Goal: Information Seeking & Learning: Find specific fact

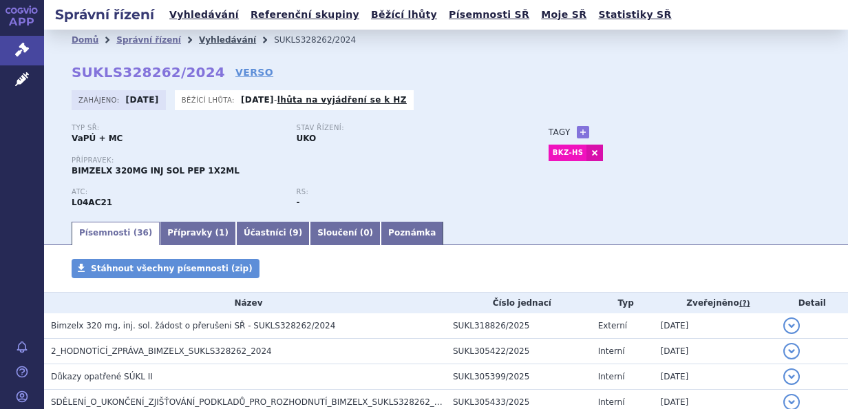
click at [202, 37] on link "Vyhledávání" at bounding box center [227, 40] width 57 height 10
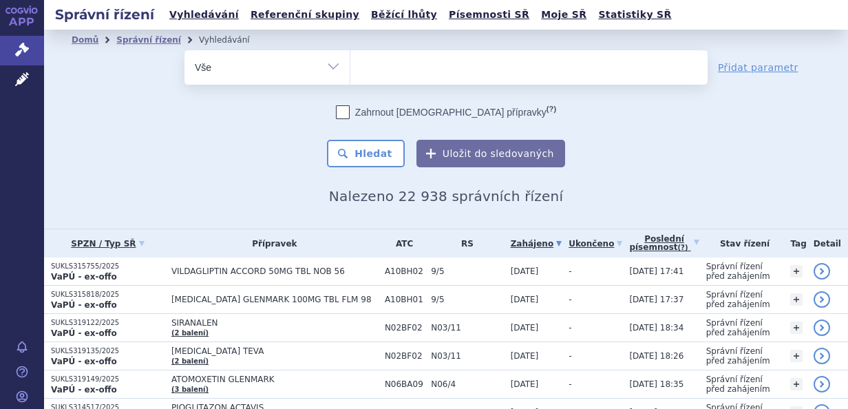
click at [380, 68] on ul at bounding box center [528, 64] width 357 height 29
click at [350, 68] on select at bounding box center [350, 67] width 1 height 34
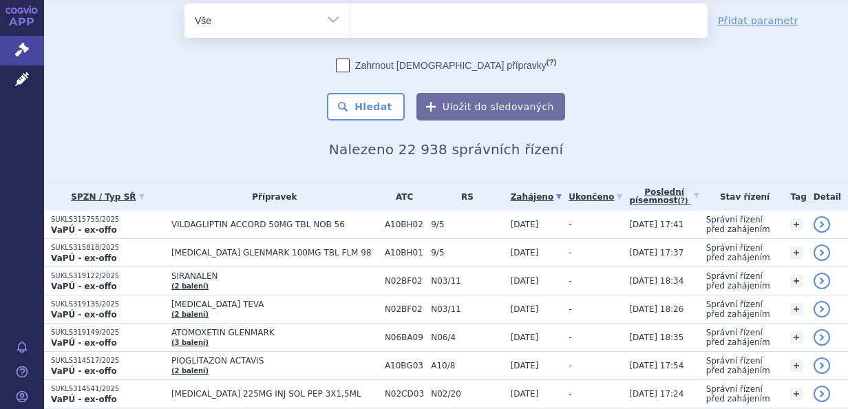
scroll to position [55, 0]
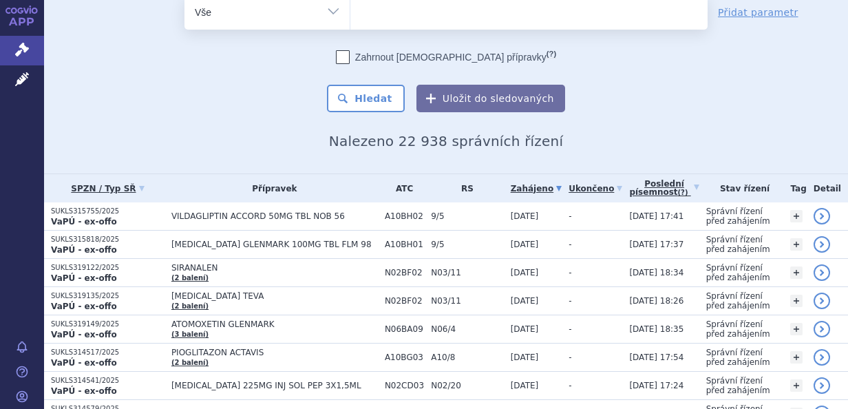
click at [381, 12] on ul at bounding box center [528, 9] width 357 height 29
click at [350, 12] on select at bounding box center [350, 11] width 1 height 34
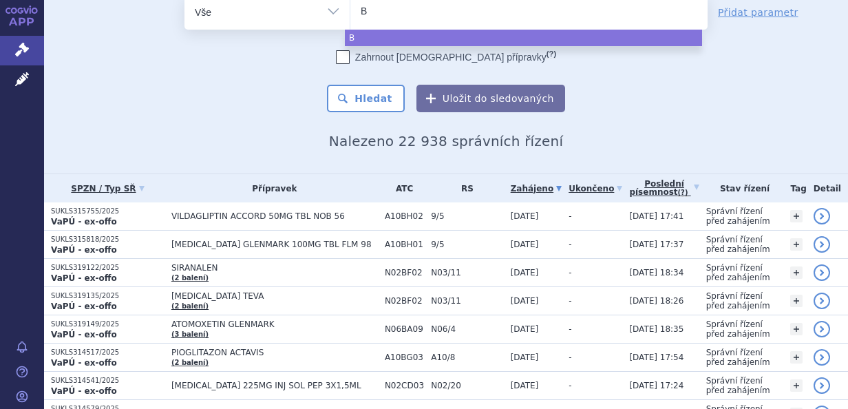
type input "Bo"
type input "B"
type input "Bi"
type input "Bim"
type input "Bimze"
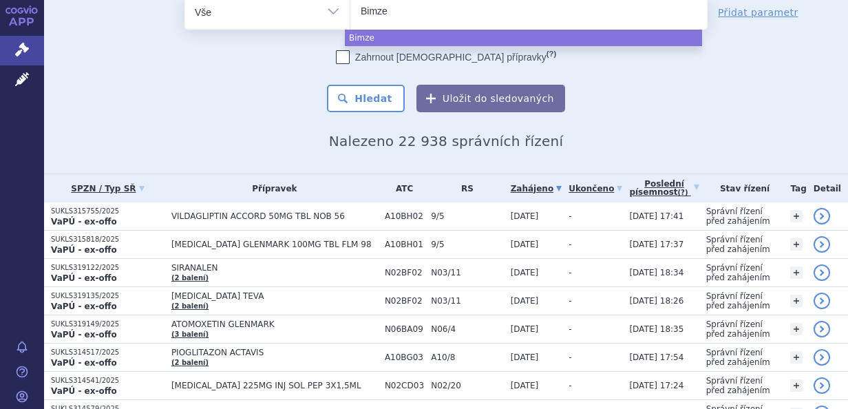
type input "Bimzel"
type input "Bimzelx"
select select "Bimzelx"
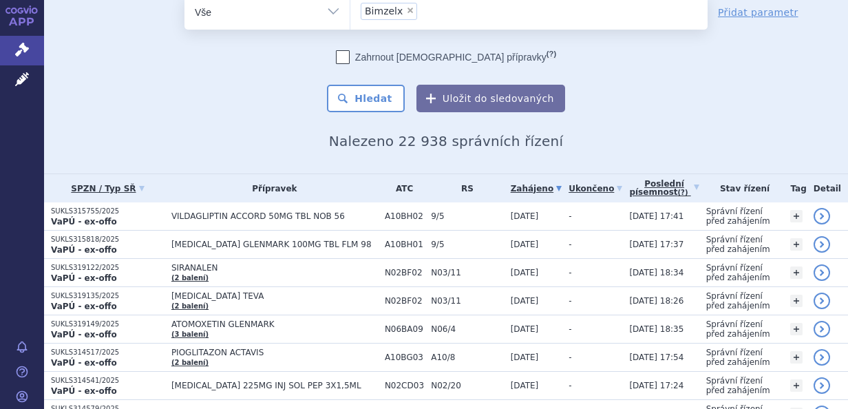
scroll to position [50, 0]
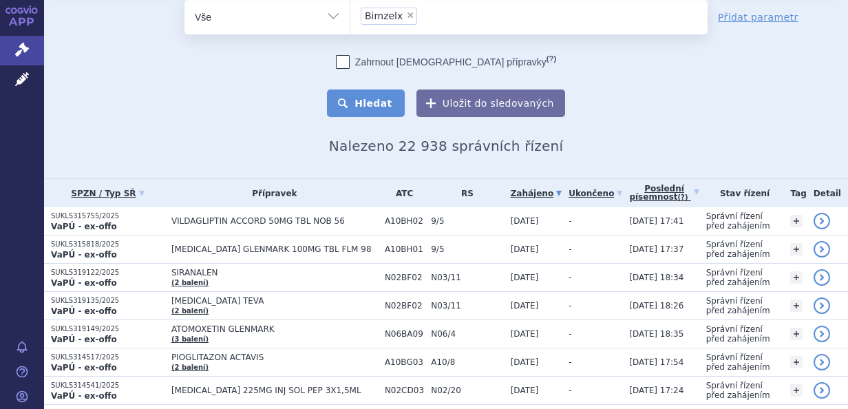
click at [377, 103] on button "Hledat" at bounding box center [366, 103] width 78 height 28
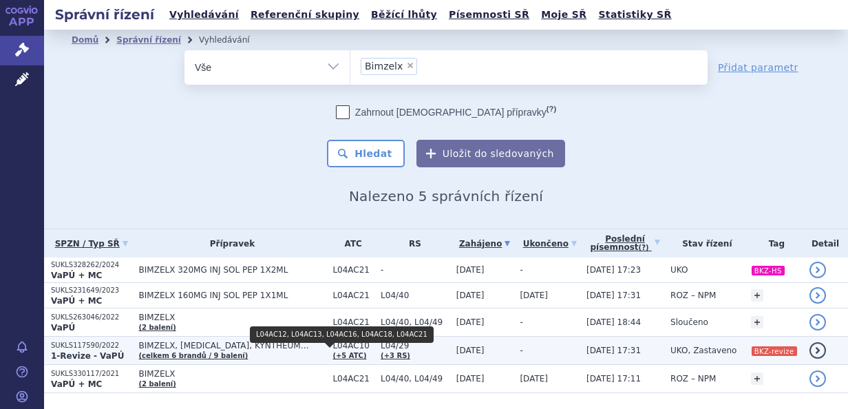
click at [335, 354] on link "(+5 ATC)" at bounding box center [349, 356] width 34 height 8
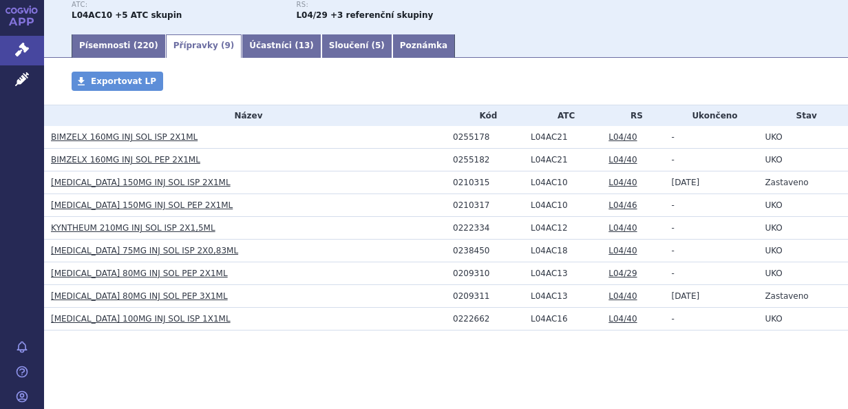
scroll to position [202, 0]
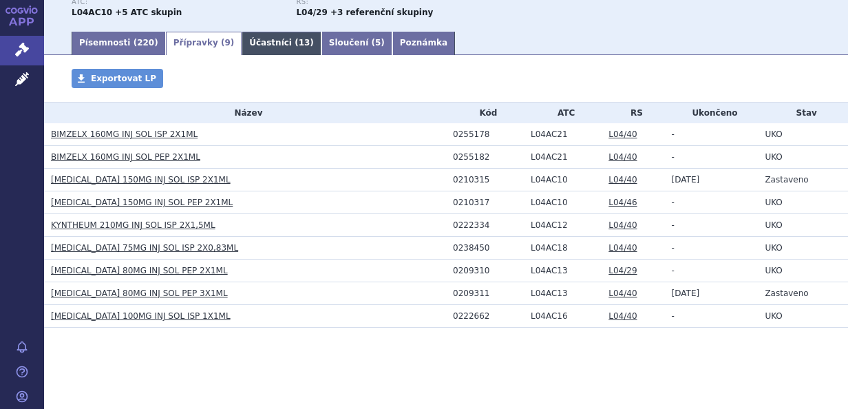
click at [242, 40] on link "Účastníci ( 13 )" at bounding box center [282, 43] width 80 height 23
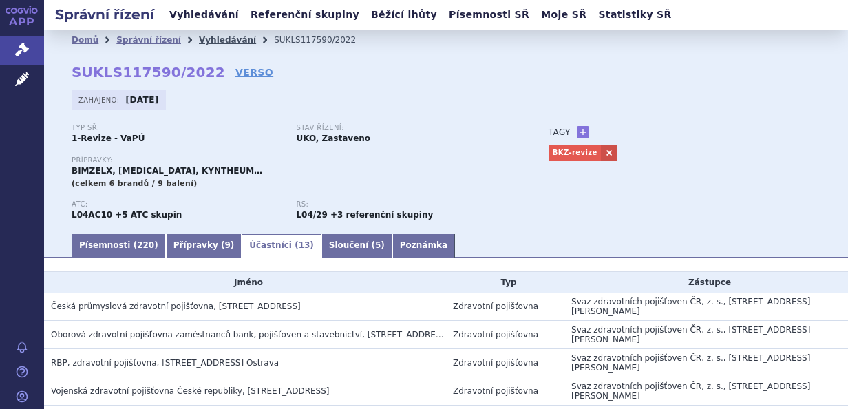
click at [207, 39] on link "Vyhledávání" at bounding box center [227, 40] width 57 height 10
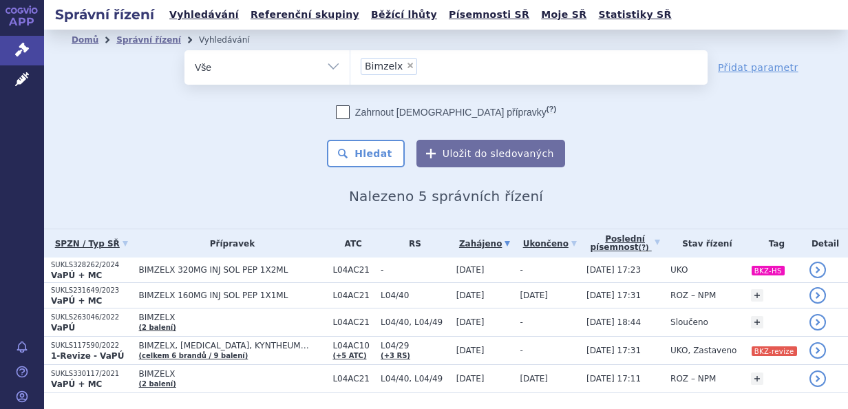
click at [406, 61] on span "×" at bounding box center [410, 65] width 8 height 8
click at [350, 61] on select "Bimzelx" at bounding box center [350, 67] width 1 height 34
select select
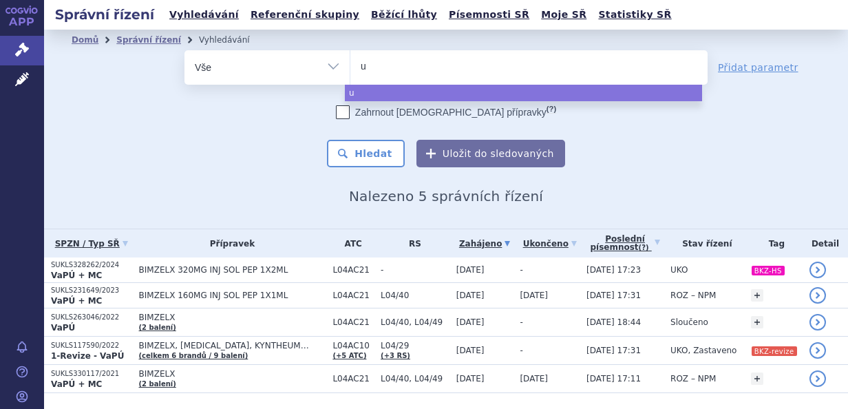
type input "uz"
type input "uzp"
type input "uzpr"
type input "uzpru"
type input "uzpruv"
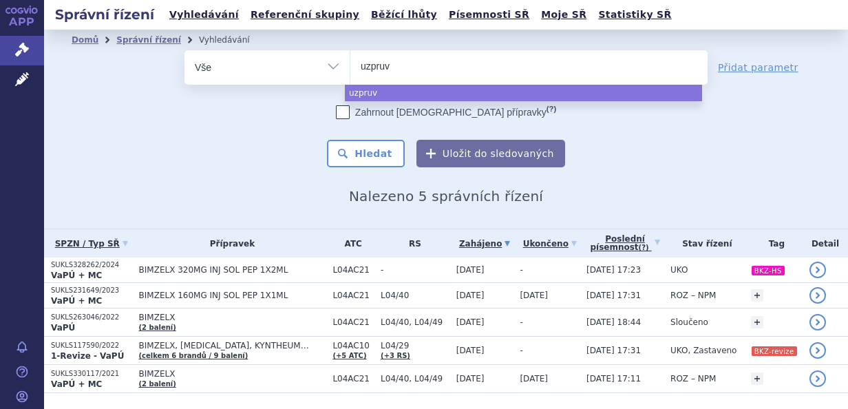
type input "uzpruvo"
select select "uzpruvo"
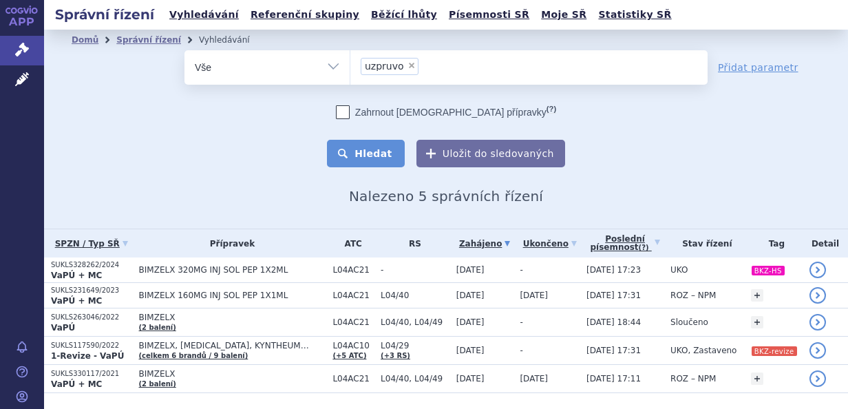
click at [363, 151] on button "Hledat" at bounding box center [366, 154] width 78 height 28
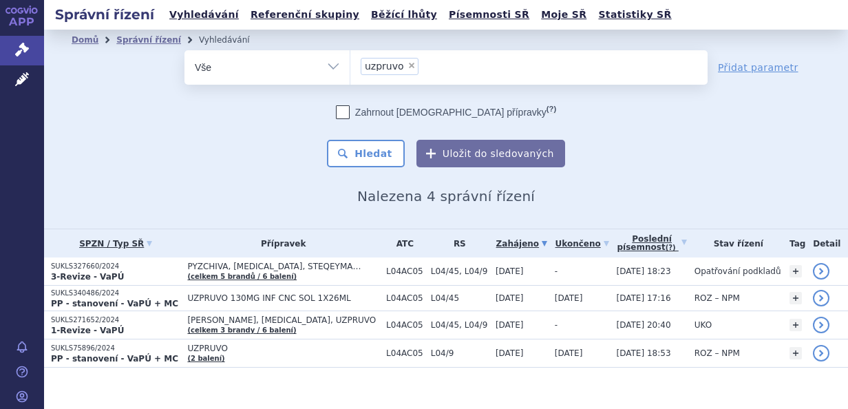
scroll to position [12, 0]
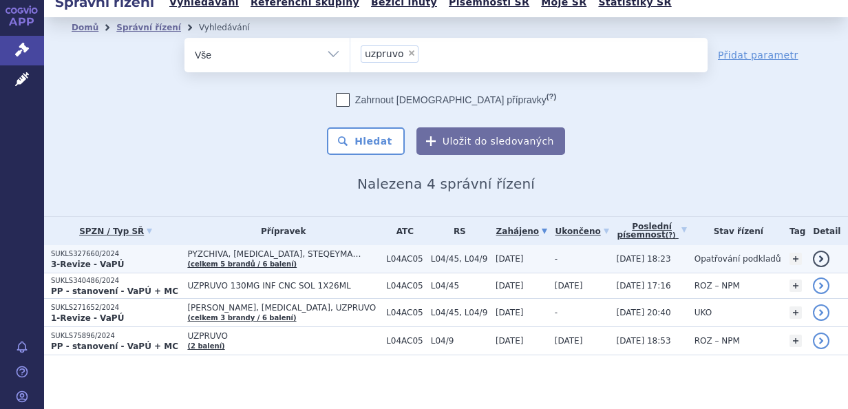
click at [238, 260] on link "(celkem 5 brandů / 6 balení)" at bounding box center [241, 264] width 109 height 8
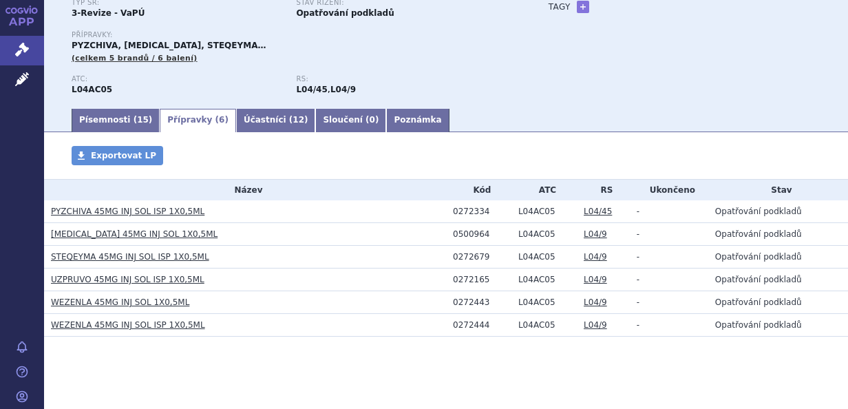
scroll to position [135, 0]
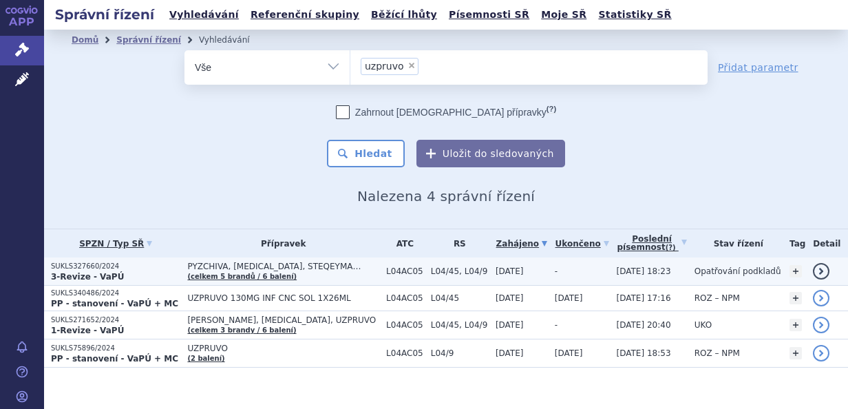
click at [548, 271] on td "-" at bounding box center [579, 271] width 62 height 28
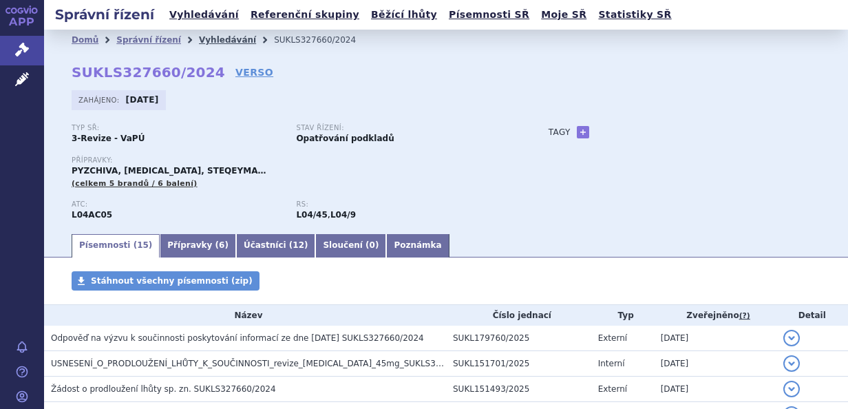
click at [215, 39] on link "Vyhledávání" at bounding box center [227, 40] width 57 height 10
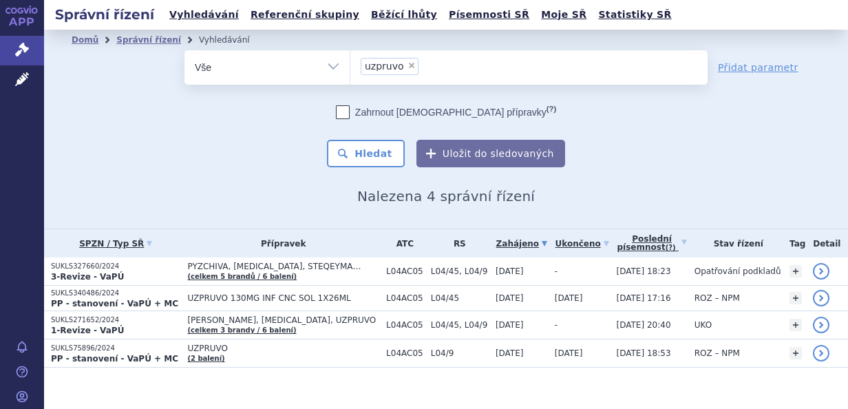
click at [403, 61] on li "× uzpruvo" at bounding box center [390, 66] width 58 height 17
click at [350, 61] on select "uzpruvo" at bounding box center [350, 67] width 1 height 34
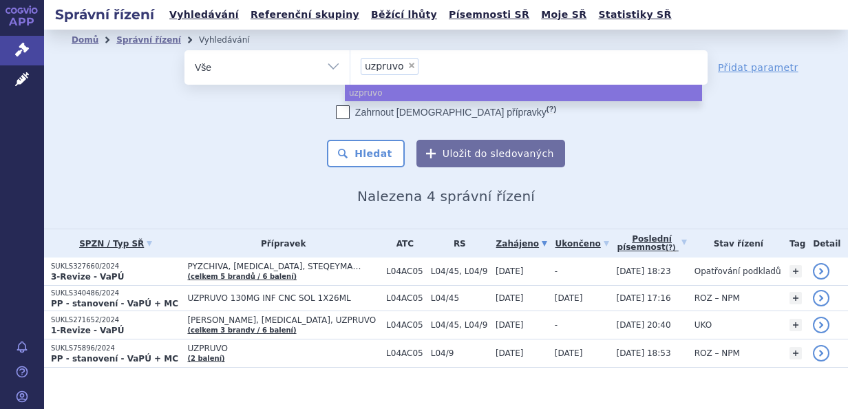
click at [407, 62] on span "×" at bounding box center [411, 65] width 8 height 8
click at [350, 62] on select "uzpruvo" at bounding box center [350, 67] width 1 height 34
select select
type input "st"
type input "ste"
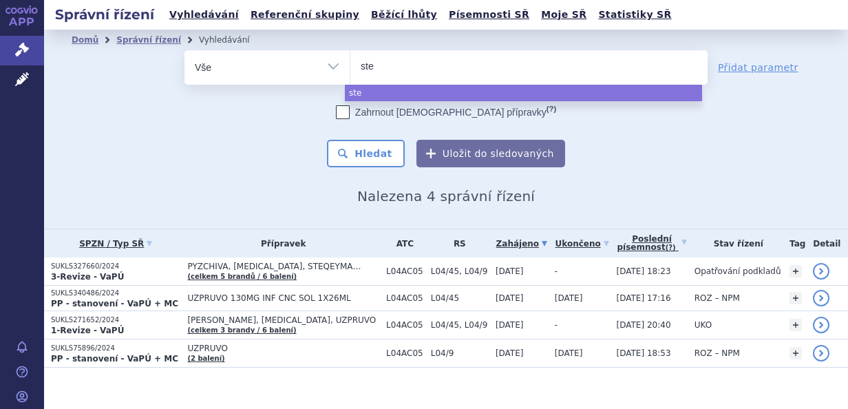
type input "stel"
type input "stela"
type input "stelara"
select select "stelara"
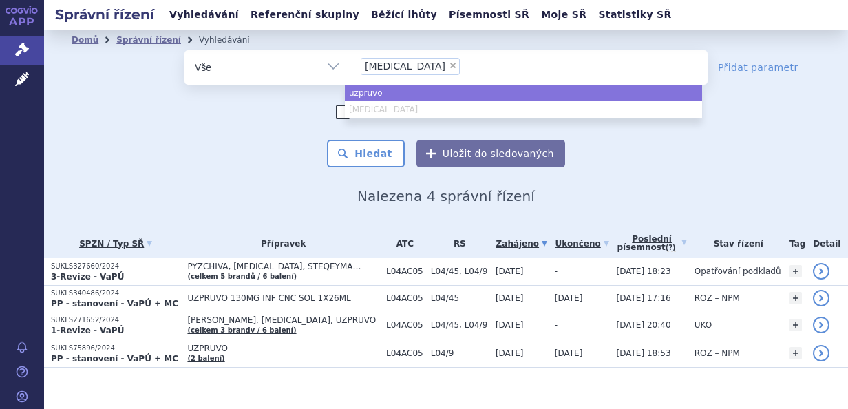
select select "uzpruvo"
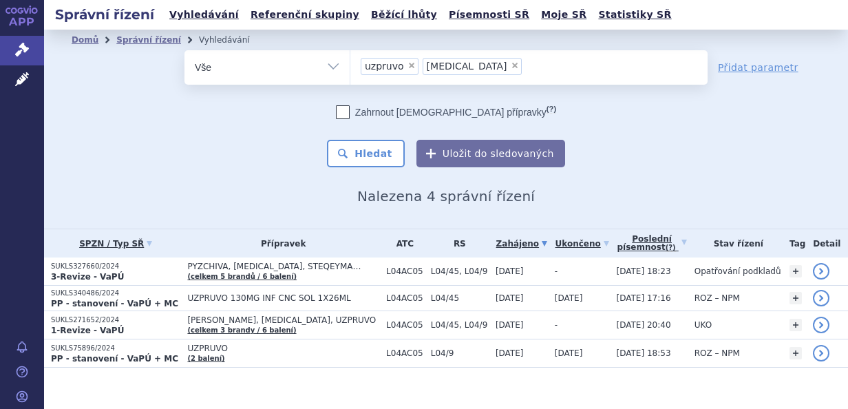
scroll to position [12, 0]
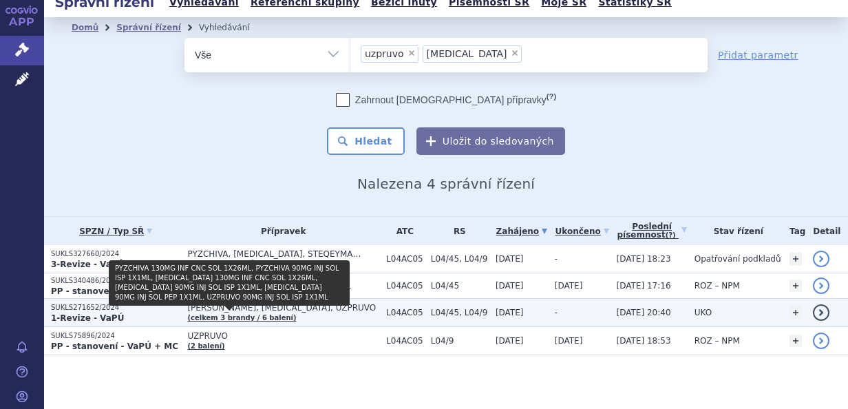
click at [268, 315] on link "(celkem 3 brandy / 6 balení)" at bounding box center [241, 318] width 109 height 8
